Goal: Task Accomplishment & Management: Use online tool/utility

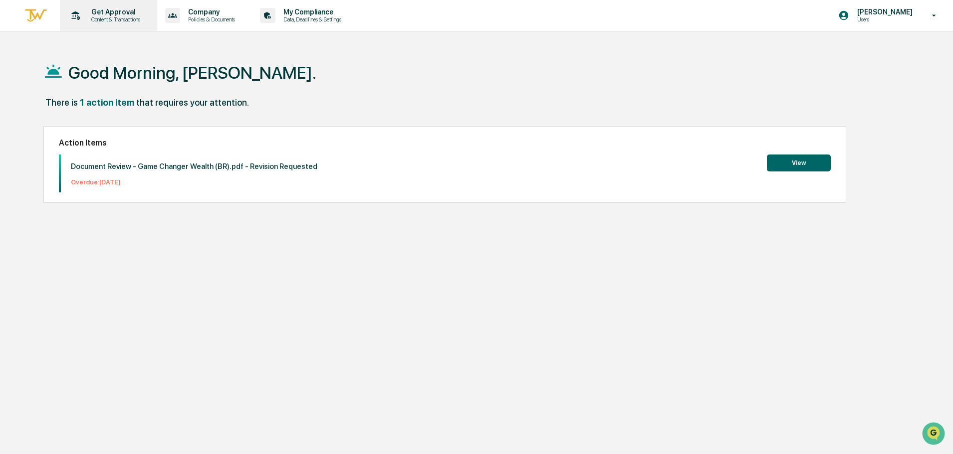
click at [115, 24] on div "Get Approval Content & Transactions" at bounding box center [107, 15] width 87 height 31
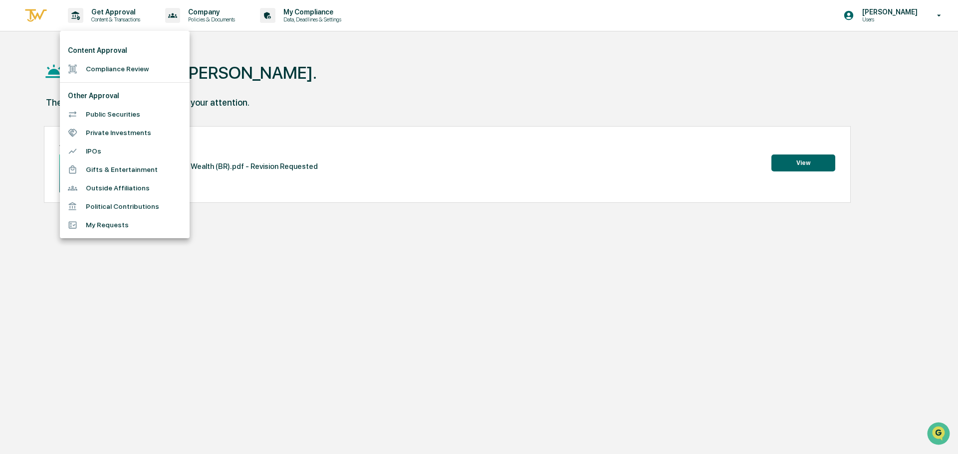
click at [255, 99] on div at bounding box center [479, 227] width 958 height 454
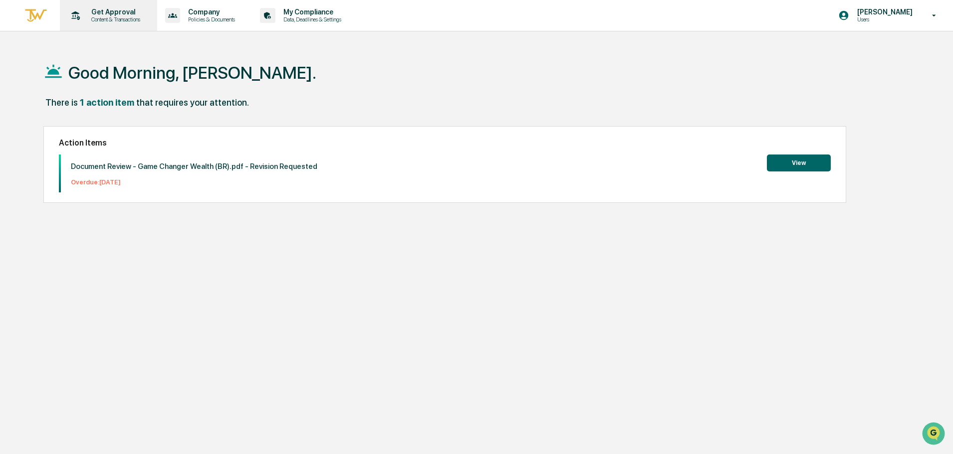
click at [87, 8] on p "Get Approval" at bounding box center [114, 12] width 62 height 8
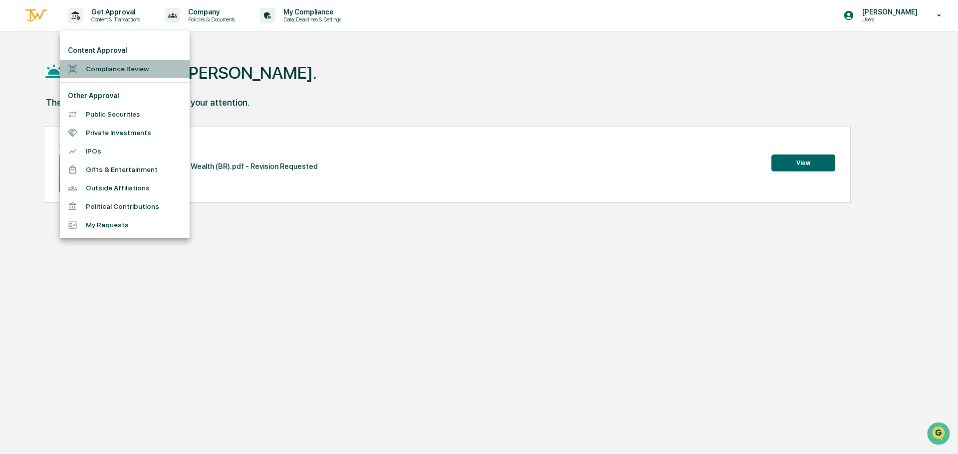
click at [125, 70] on li "Compliance Review" at bounding box center [125, 69] width 130 height 18
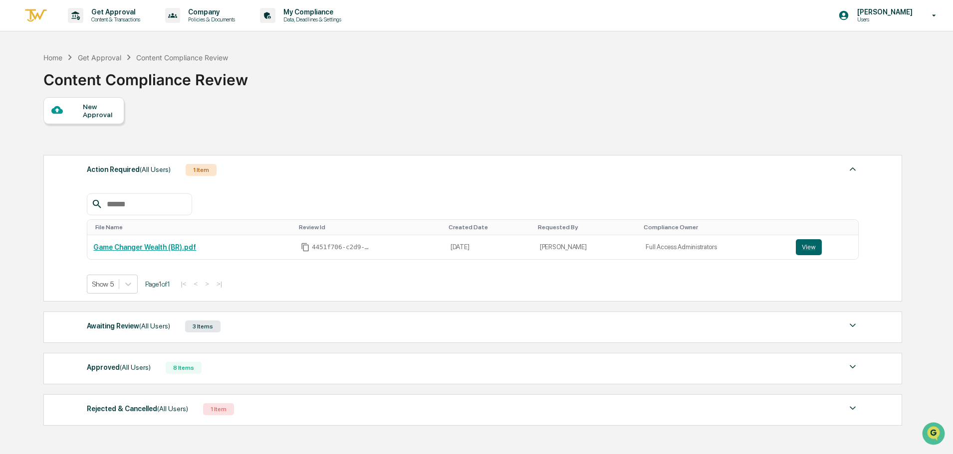
click at [150, 327] on span "(All Users)" at bounding box center [154, 326] width 31 height 8
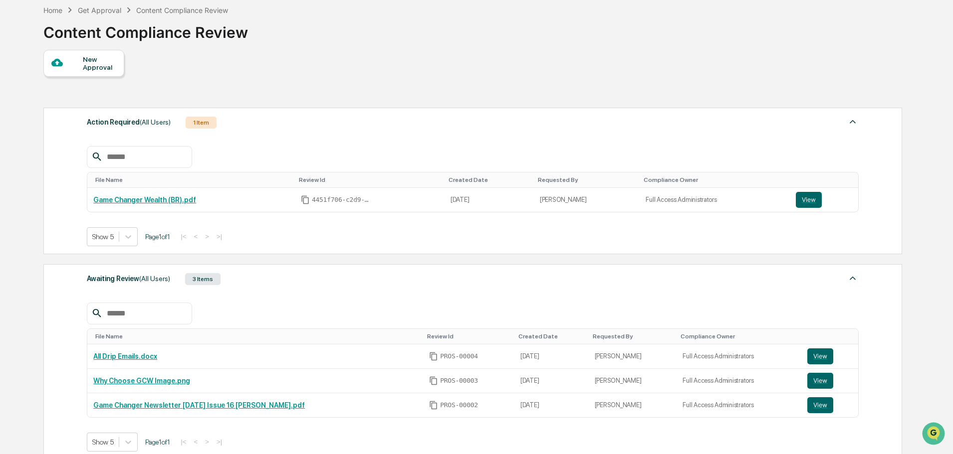
scroll to position [100, 0]
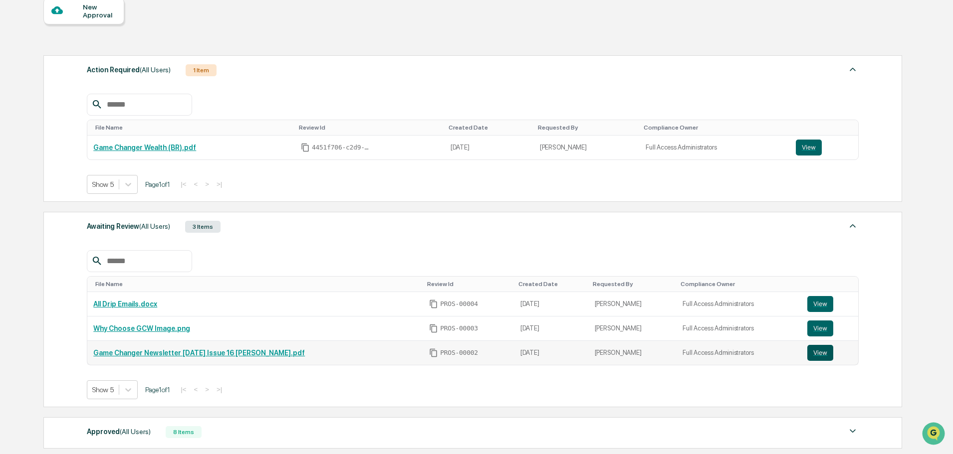
click at [812, 357] on button "View" at bounding box center [820, 353] width 26 height 16
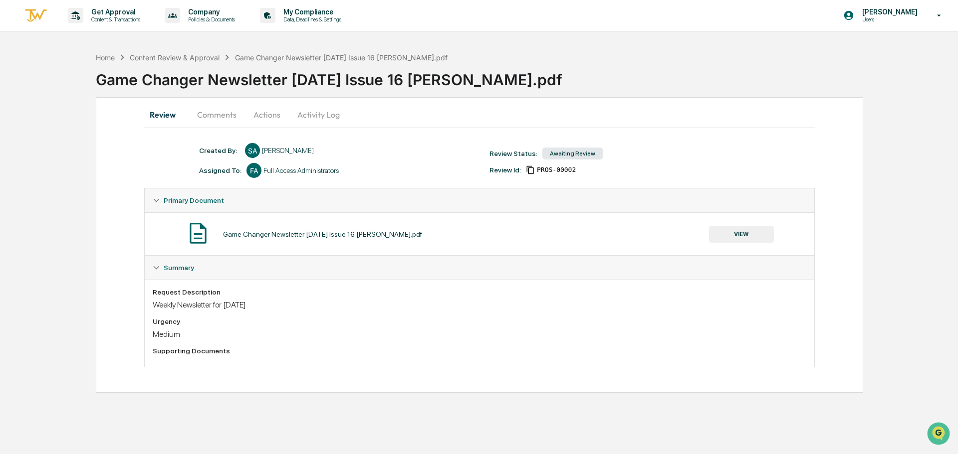
click at [260, 120] on button "Actions" at bounding box center [266, 115] width 45 height 24
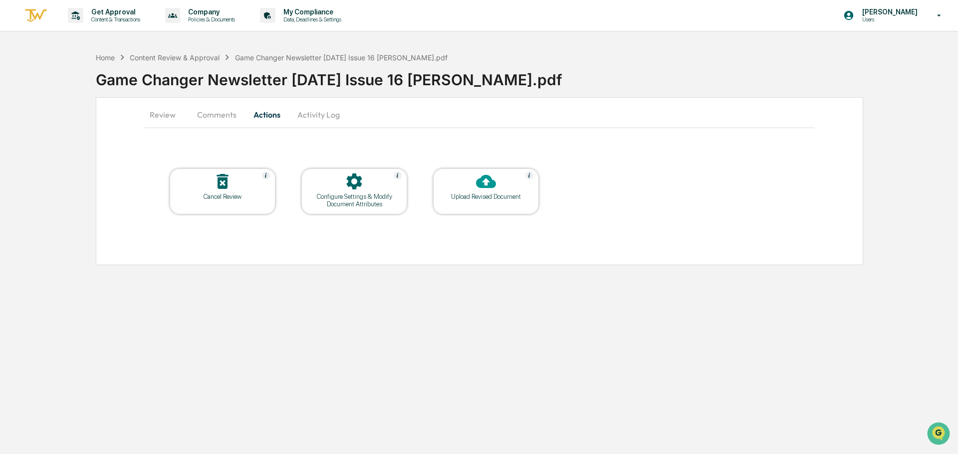
click at [492, 196] on div "Upload Revised Document" at bounding box center [486, 196] width 90 height 7
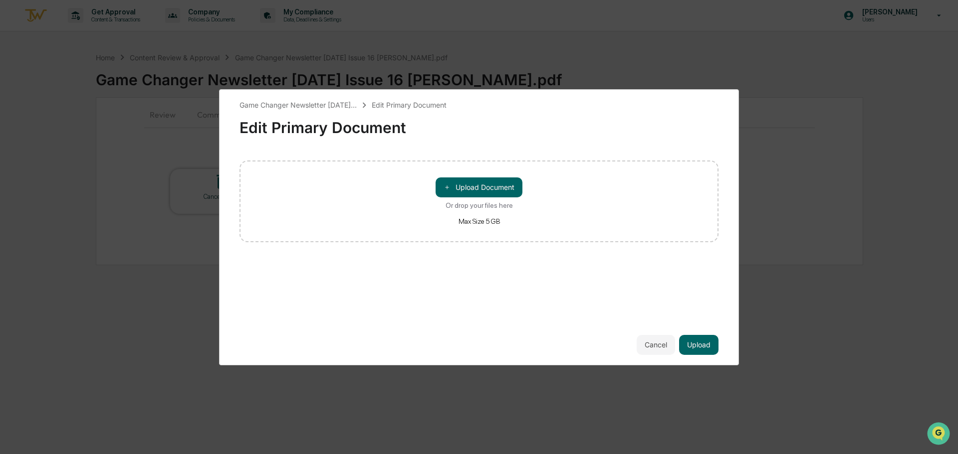
click at [492, 196] on button "＋ Upload Document" at bounding box center [478, 188] width 87 height 20
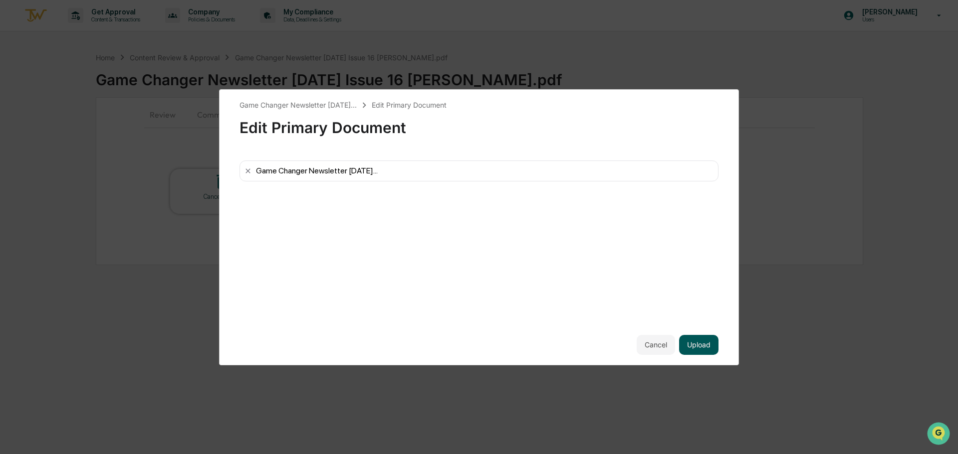
click at [699, 348] on button "Upload" at bounding box center [698, 345] width 39 height 20
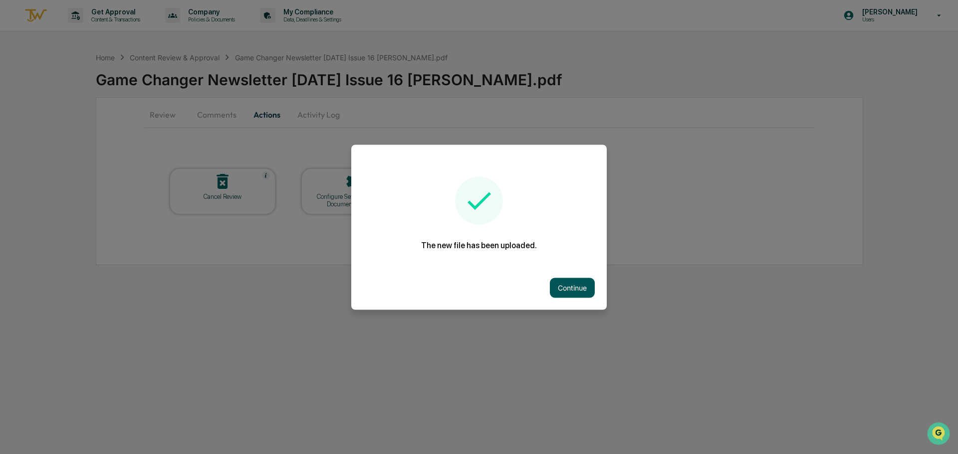
click at [575, 284] on button "Continue" at bounding box center [572, 288] width 45 height 20
